Goal: Book appointment/travel/reservation

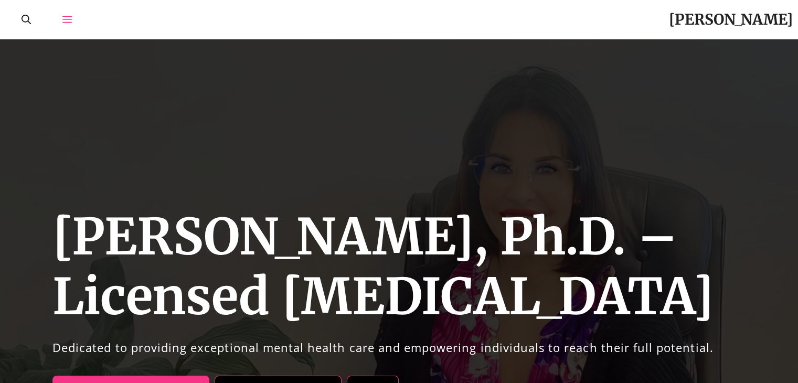
click at [68, 23] on icon "Open Off-Canvas Panel" at bounding box center [66, 19] width 9 height 9
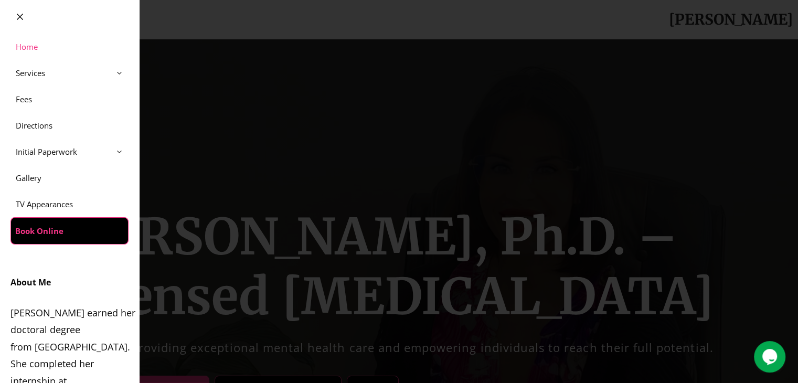
click at [76, 236] on link "Book Online" at bounding box center [69, 231] width 117 height 26
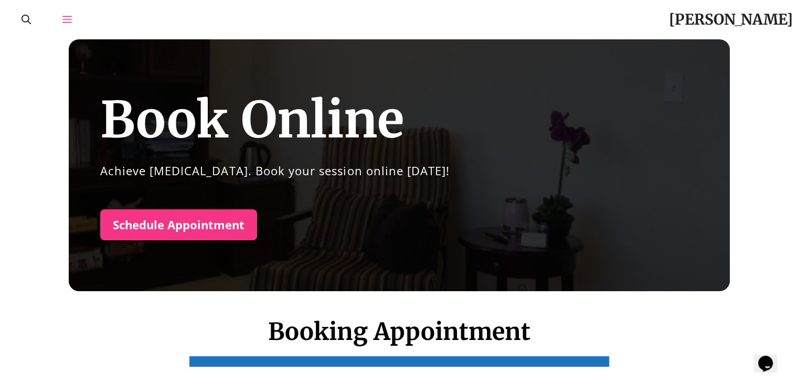
click at [66, 15] on icon "Open Off-Canvas Panel" at bounding box center [66, 19] width 9 height 9
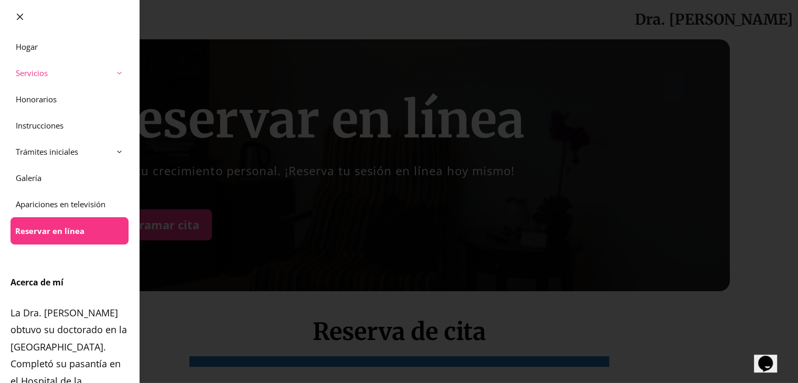
click at [59, 72] on link "Servicios" at bounding box center [69, 73] width 139 height 26
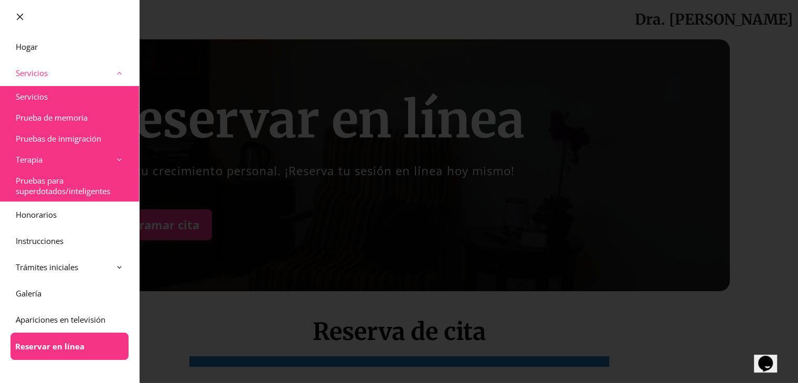
click at [59, 72] on link "Servicios" at bounding box center [69, 73] width 139 height 26
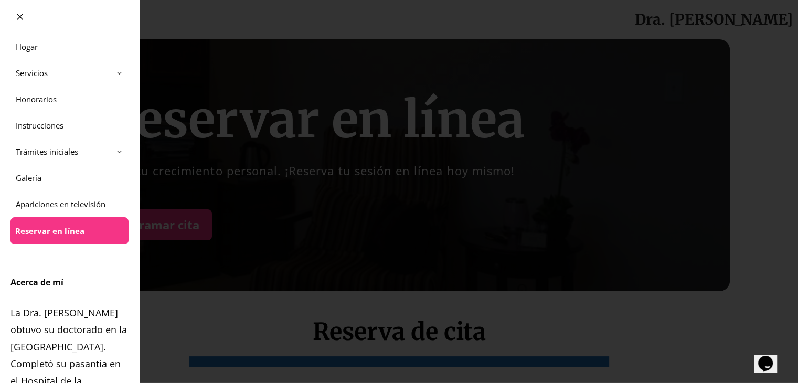
click at [20, 15] on icon at bounding box center [20, 17] width 8 height 8
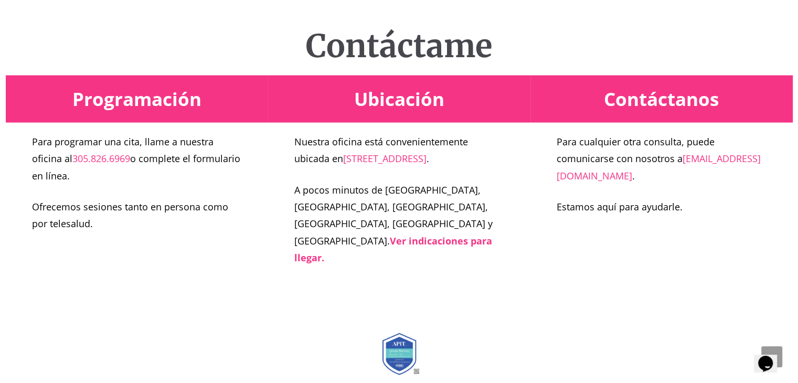
scroll to position [2014, 0]
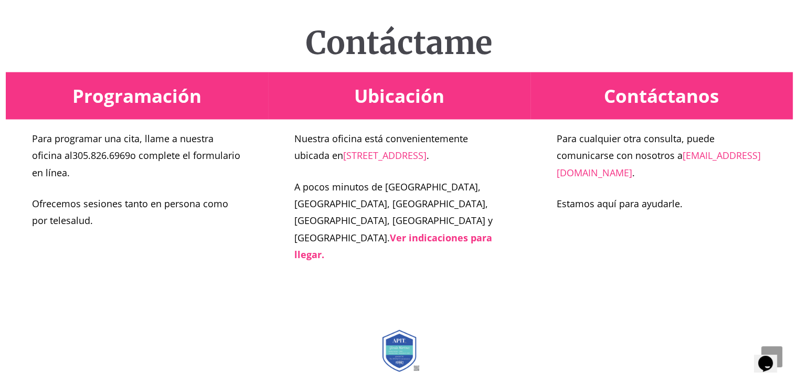
click at [112, 157] on font "305.826.6969" at bounding box center [101, 155] width 58 height 13
click at [772, 355] on button "Opens Chat This icon Opens the chat window." at bounding box center [765, 364] width 23 height 18
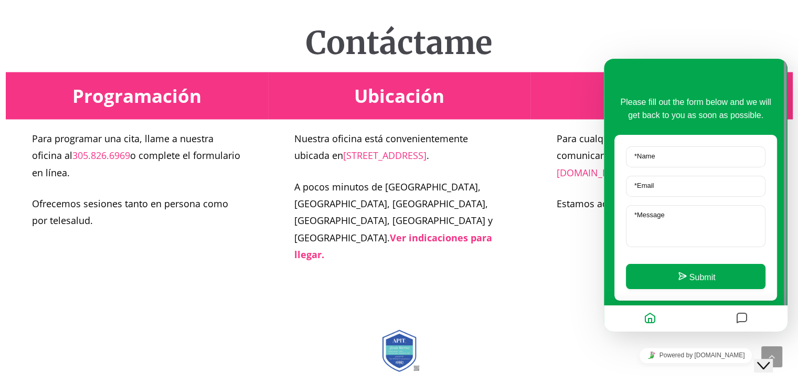
click at [770, 359] on icon "Close Chat This icon closes the chat window." at bounding box center [763, 365] width 13 height 13
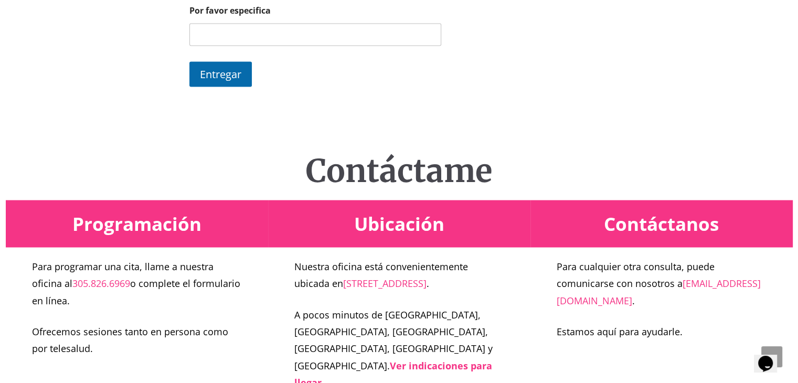
scroll to position [1884, 0]
